Goal: Obtain resource: Download file/media

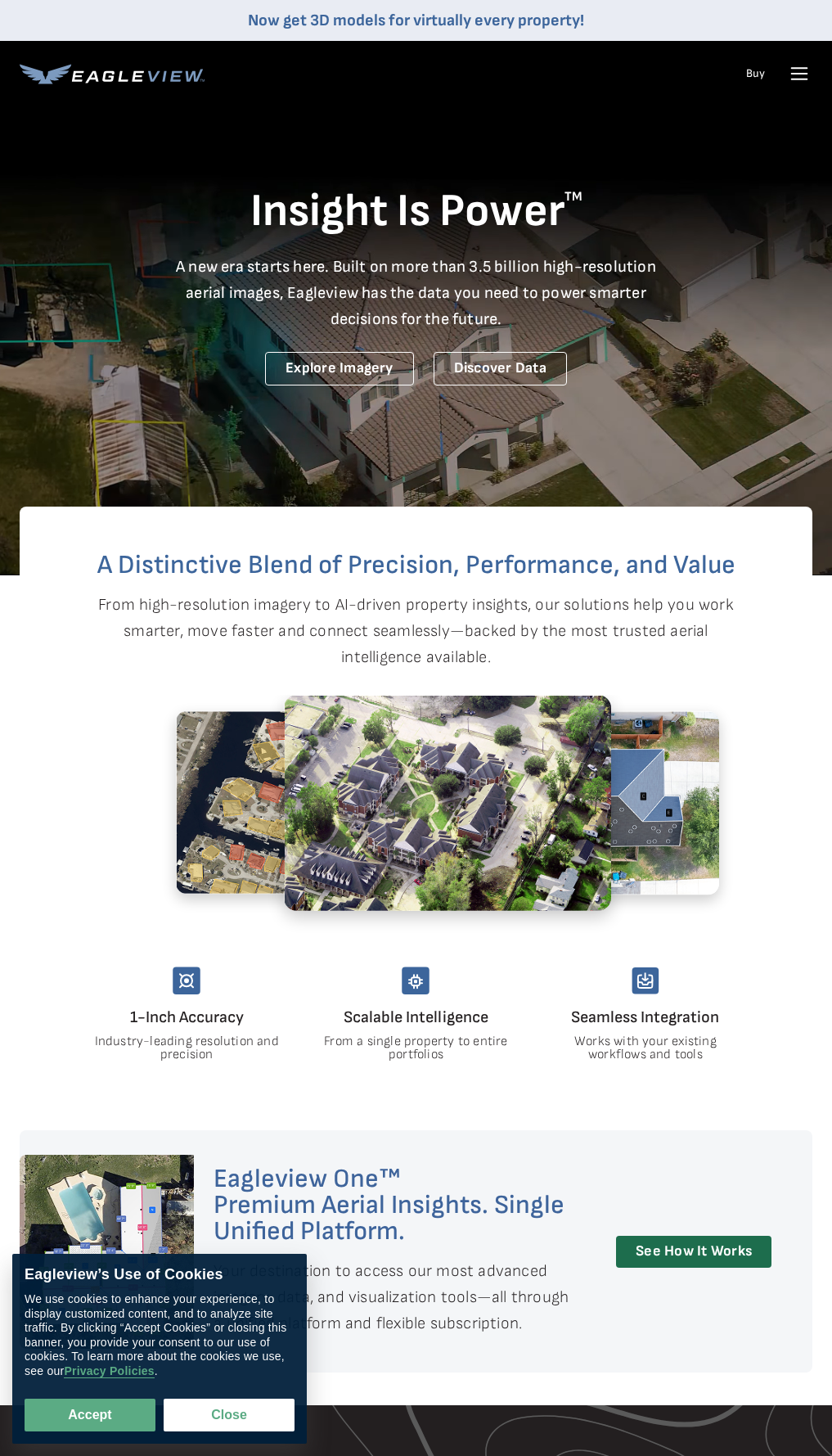
click at [809, 74] on icon at bounding box center [799, 73] width 26 height 26
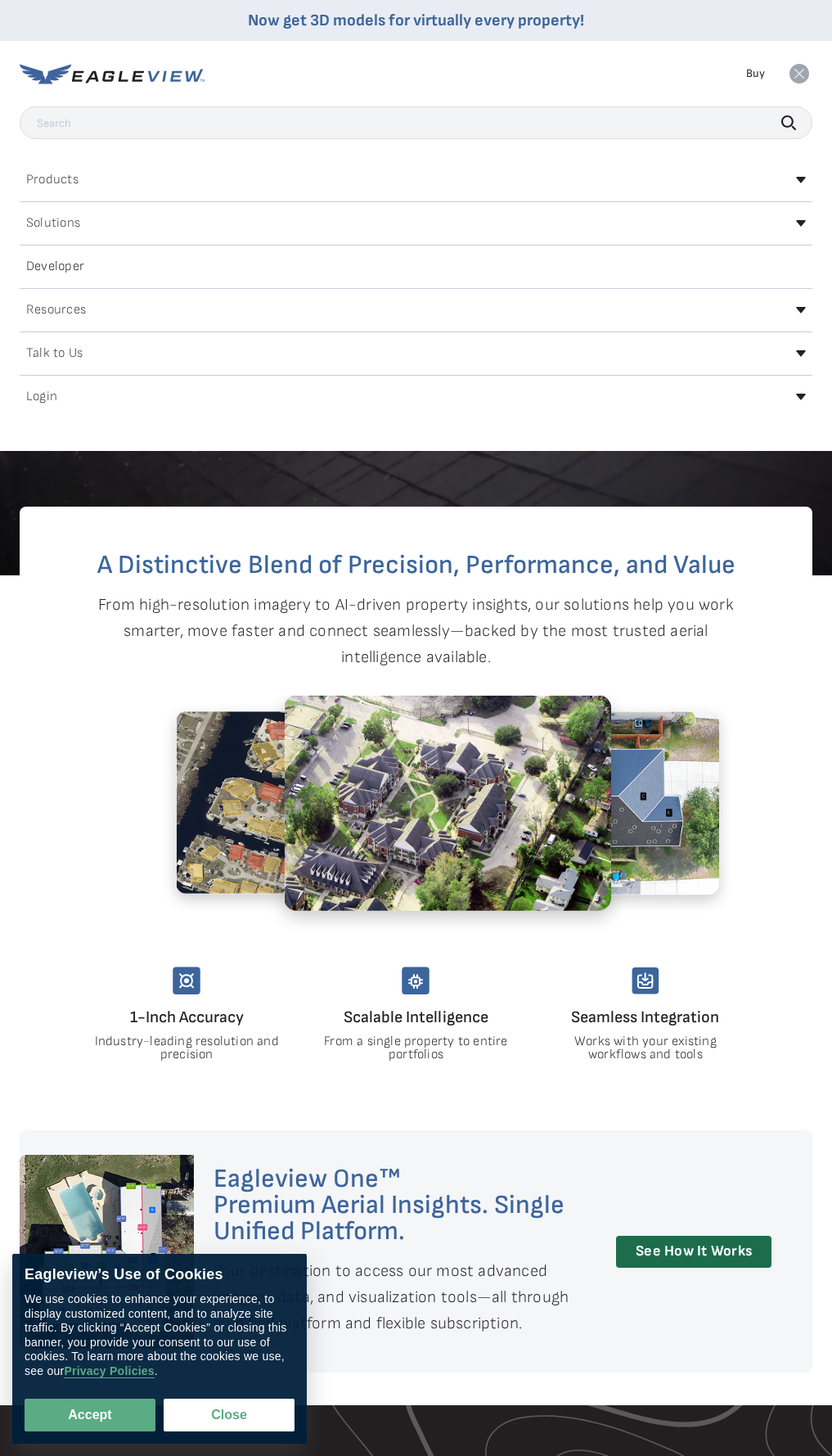
click at [54, 396] on h2 "Login" at bounding box center [41, 396] width 31 height 13
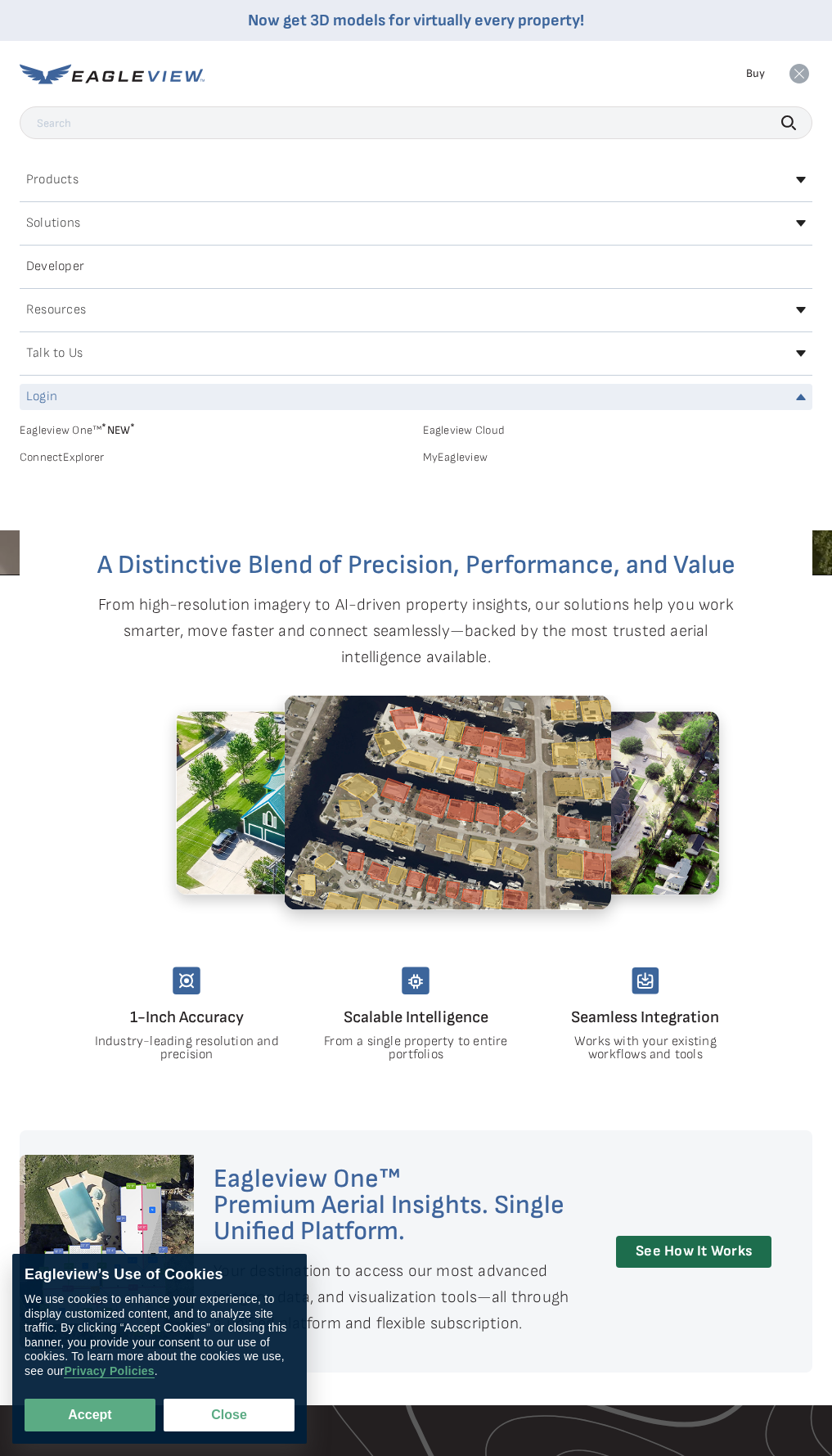
click at [476, 447] on div "Eagleview One™ * NEW * Eagleview Cloud ConnectExplorer MyEagleview" at bounding box center [416, 441] width 793 height 47
click at [476, 457] on link "MyEagleview" at bounding box center [618, 457] width 390 height 15
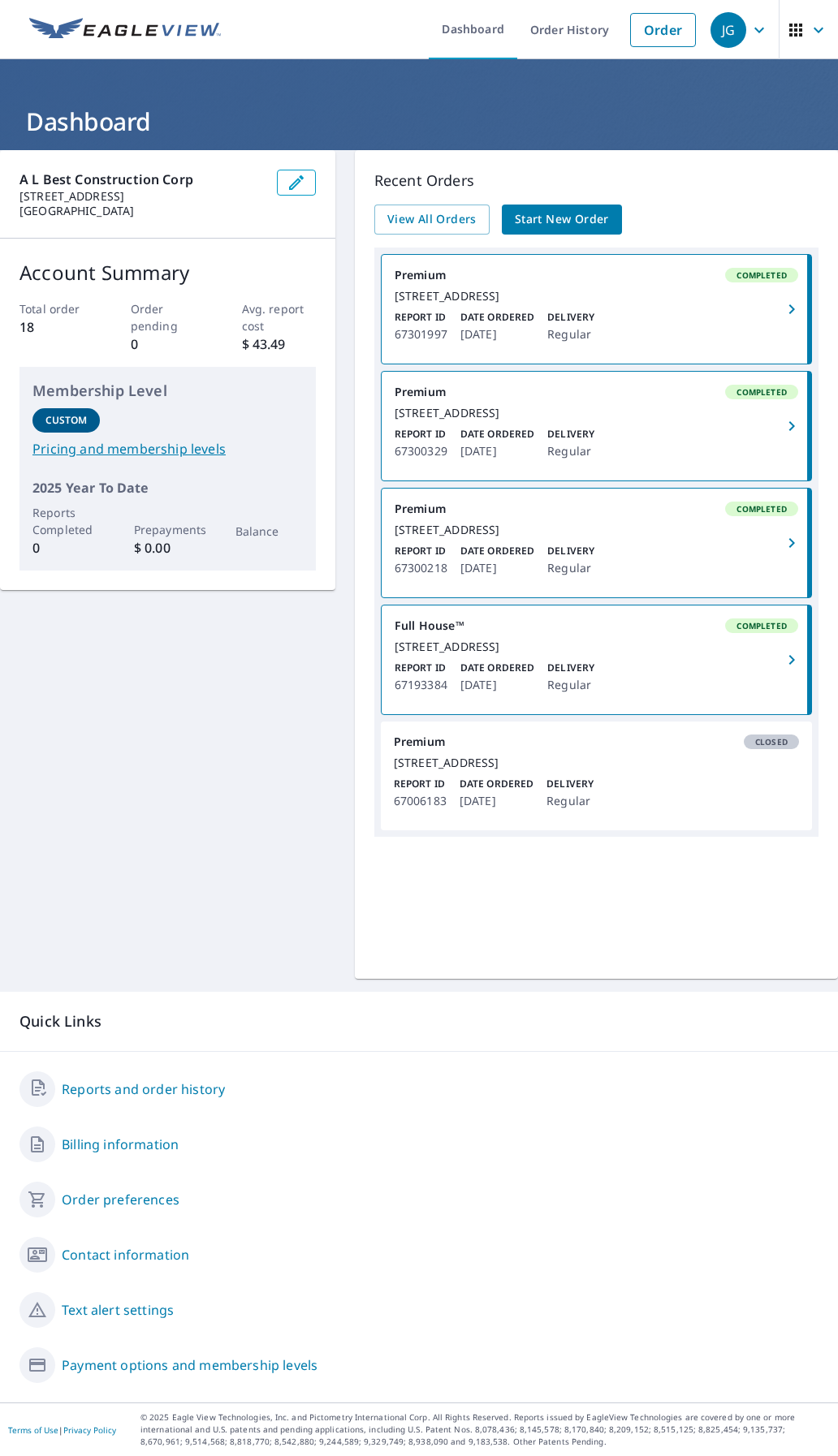
click at [494, 324] on p "Date Ordered" at bounding box center [496, 317] width 74 height 15
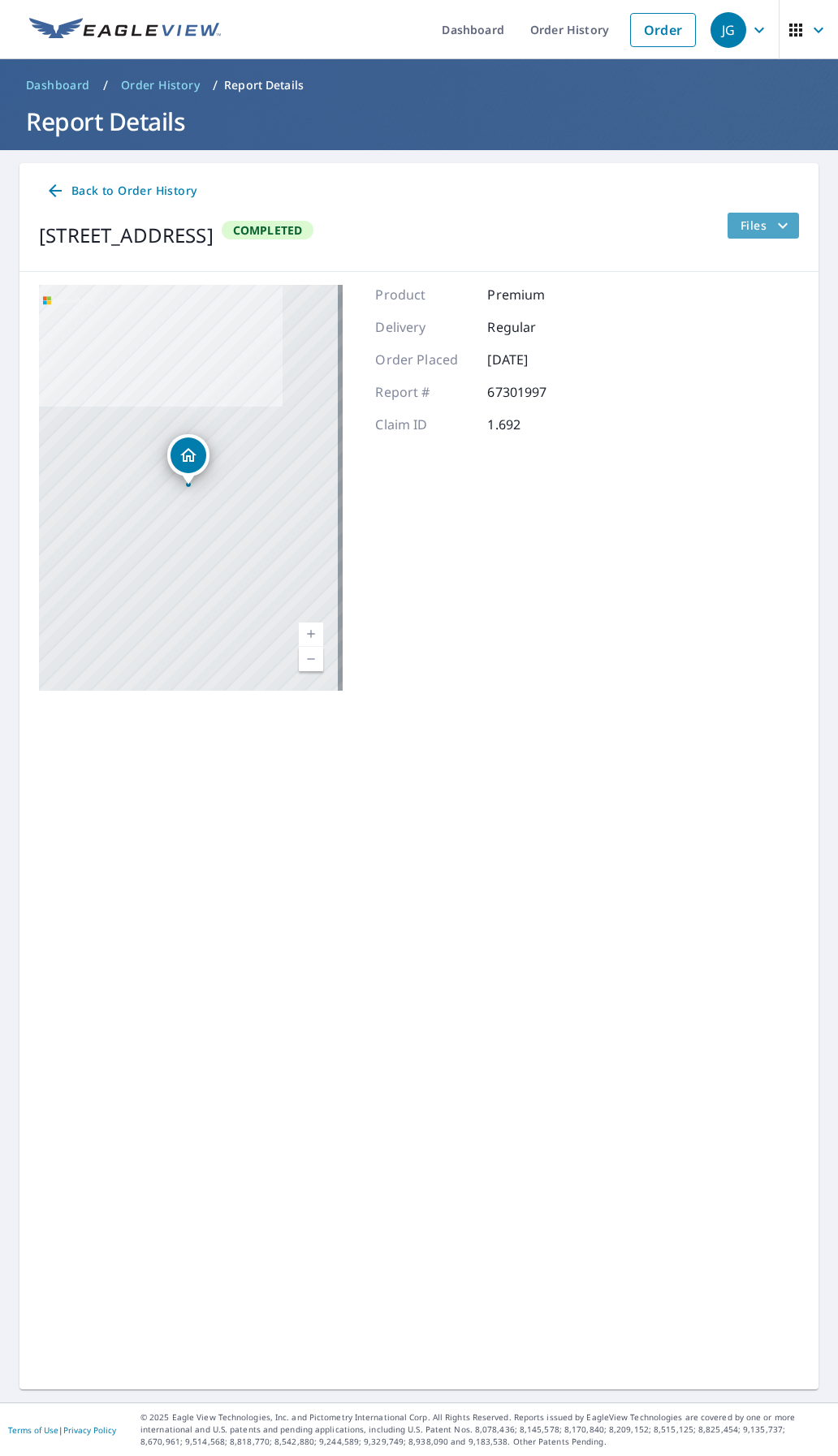
click at [736, 236] on button "Files" at bounding box center [762, 225] width 73 height 26
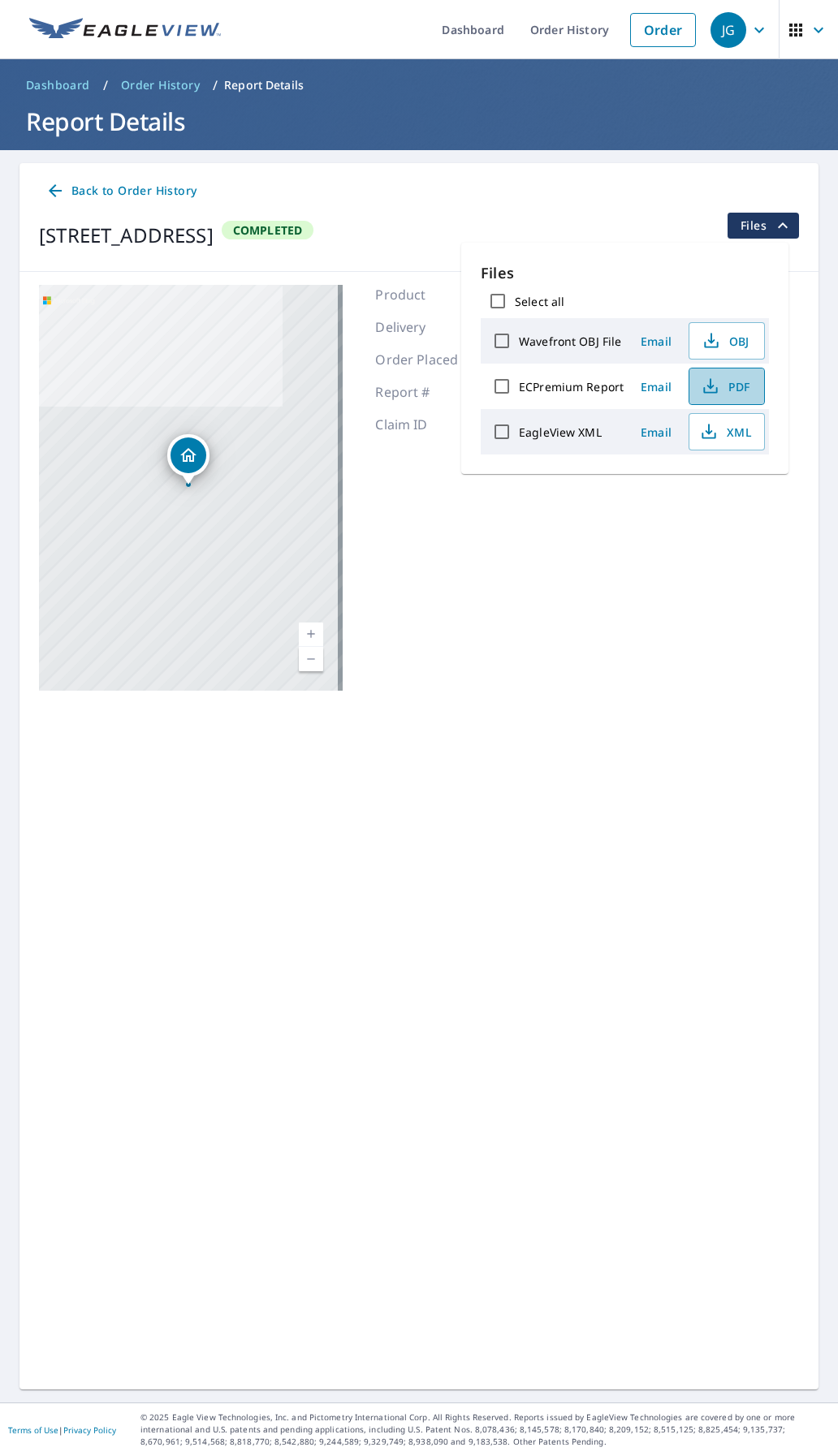
click at [729, 391] on span "PDF" at bounding box center [724, 386] width 52 height 20
